Goal: Task Accomplishment & Management: Manage account settings

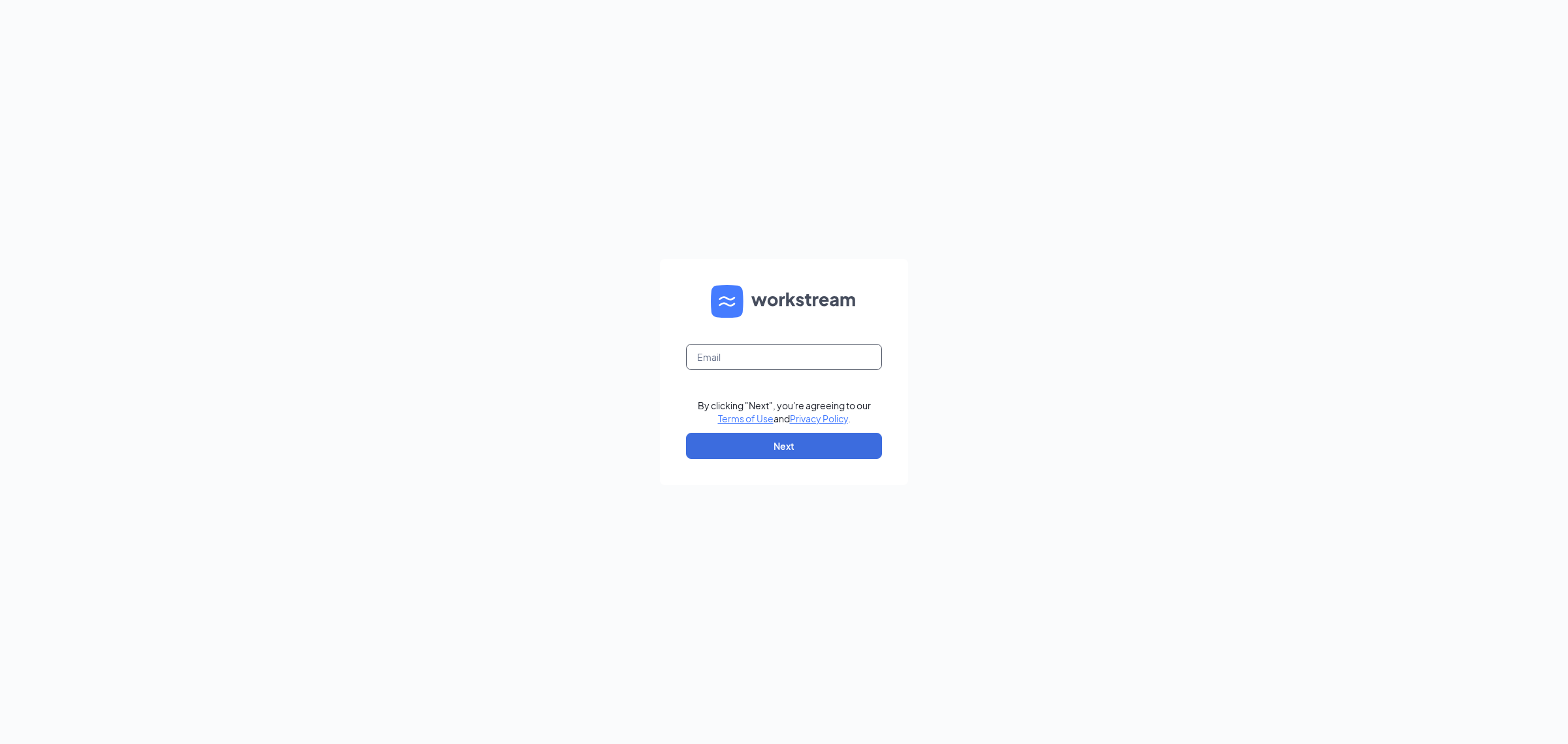
click at [753, 362] on input "text" at bounding box center [784, 357] width 196 height 26
type input "gmmarinette@bleedblue.net"
click at [777, 436] on button "Next" at bounding box center [784, 445] width 196 height 26
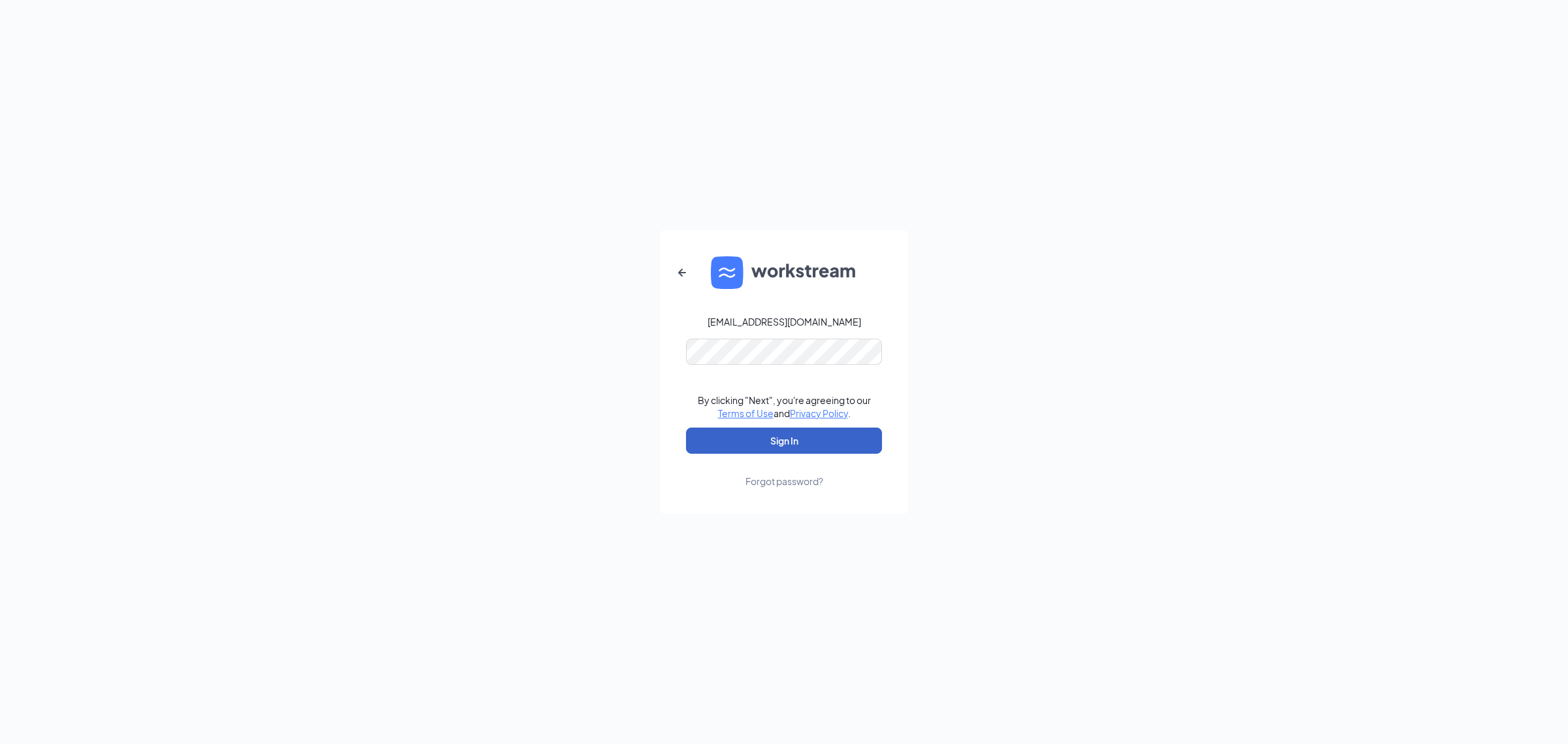
click at [753, 433] on button "Sign In" at bounding box center [784, 440] width 196 height 26
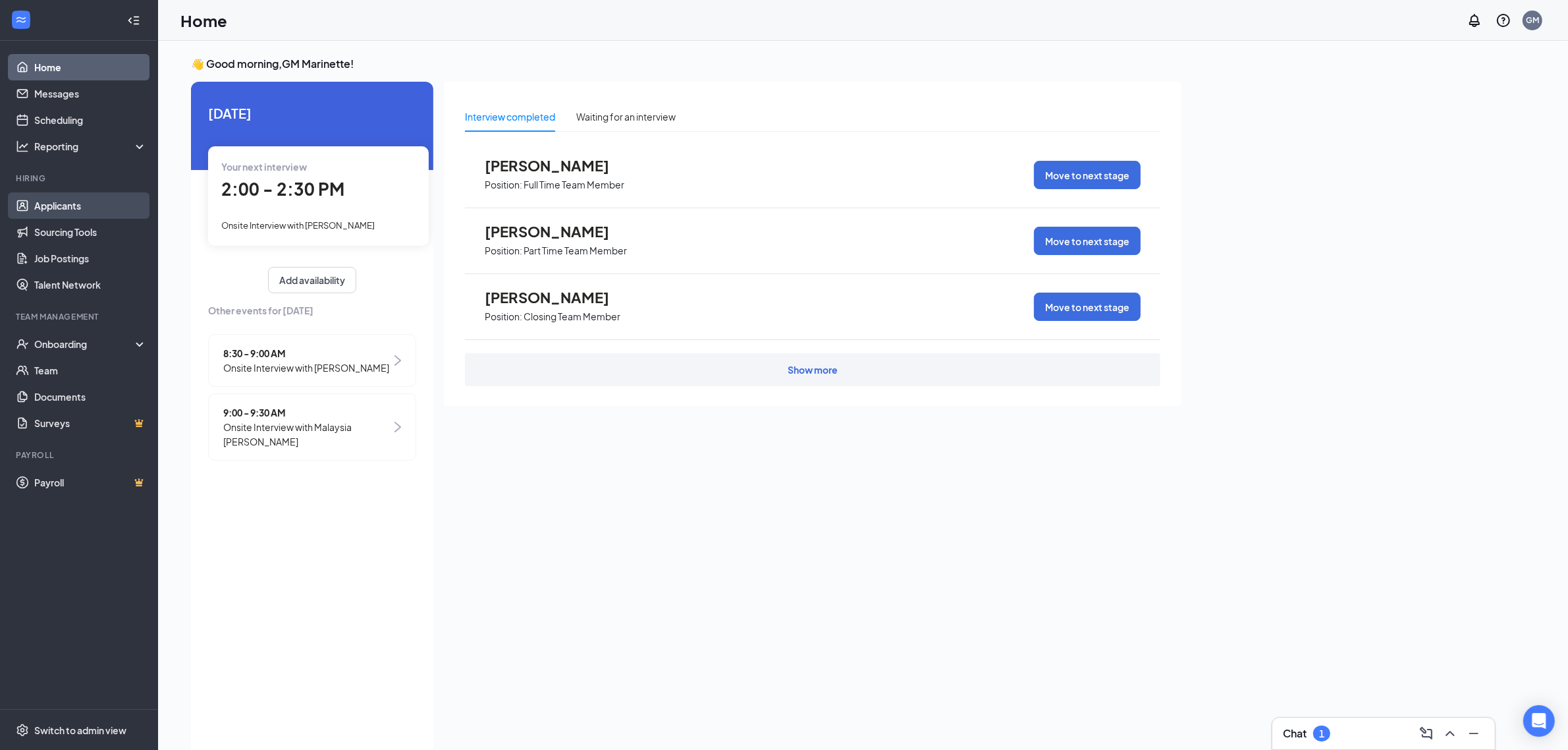
click at [71, 212] on link "Applicants" at bounding box center [90, 205] width 113 height 26
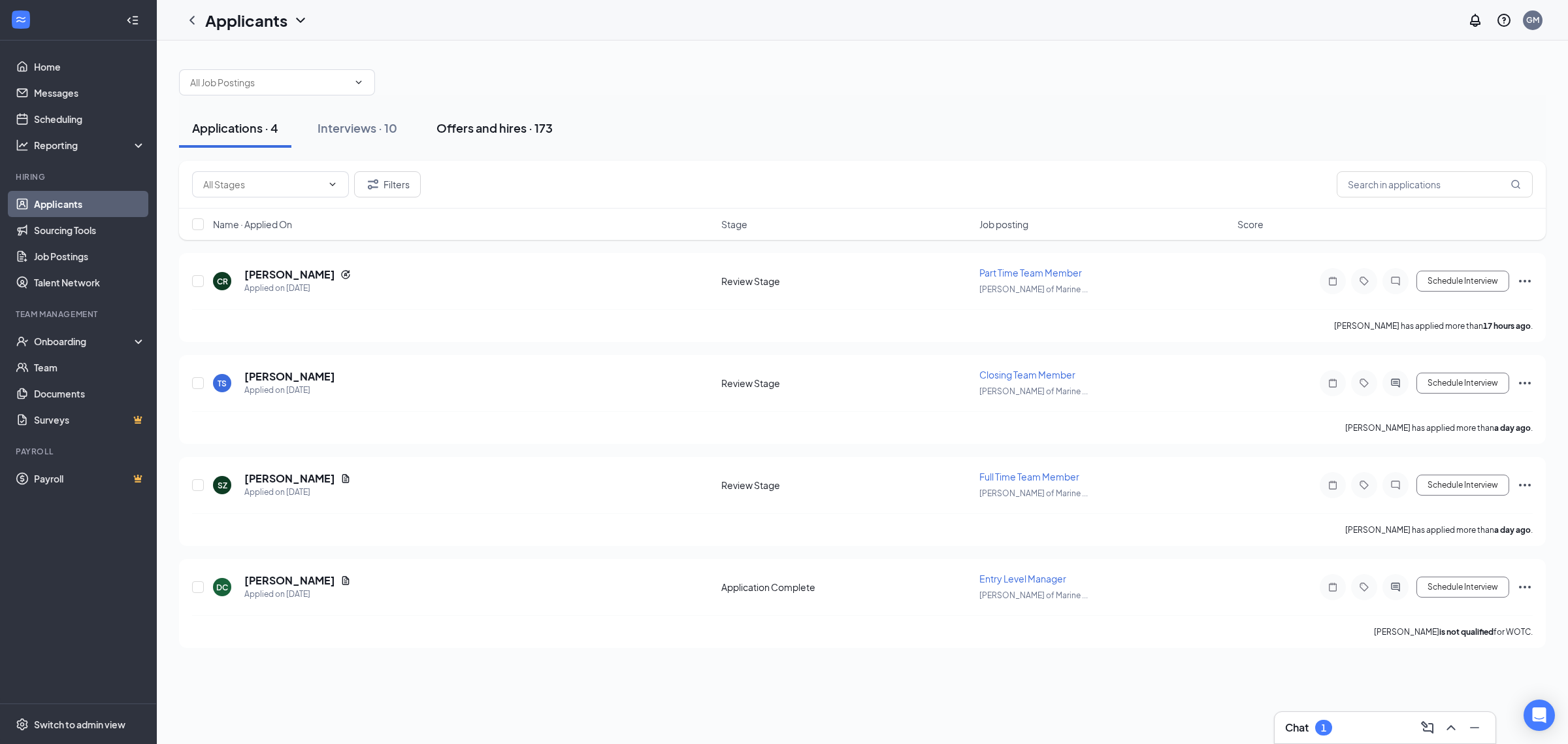
click at [462, 129] on div "Offers and hires · 173" at bounding box center [494, 128] width 116 height 17
